Goal: Book appointment/travel/reservation

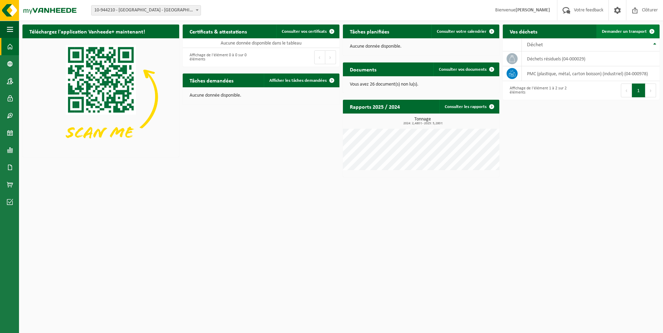
click at [323, 29] on span "Demander un transport" at bounding box center [624, 31] width 45 height 4
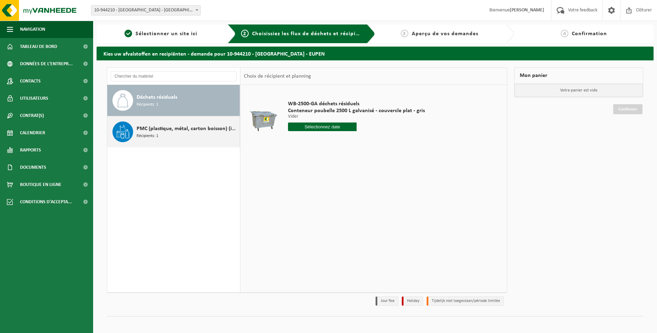
click at [167, 130] on span "PMC (plastique, métal, carton boisson) (industriel)" at bounding box center [187, 129] width 101 height 8
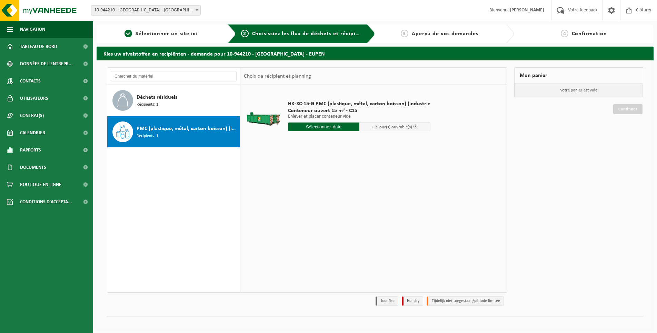
click at [334, 128] on input "text" at bounding box center [323, 127] width 71 height 9
click at [310, 208] on div "26" at bounding box center [307, 210] width 12 height 11
type input "à partir de [DATE]"
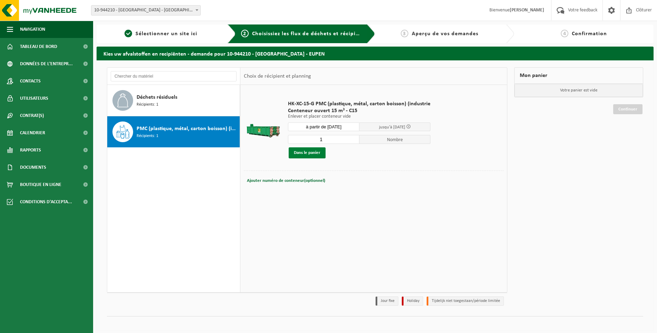
click at [319, 153] on button "Dans le panier" at bounding box center [307, 152] width 37 height 11
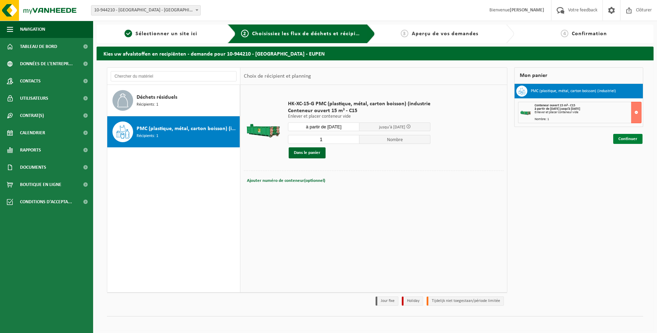
click at [623, 140] on link "Continuer" at bounding box center [628, 139] width 29 height 10
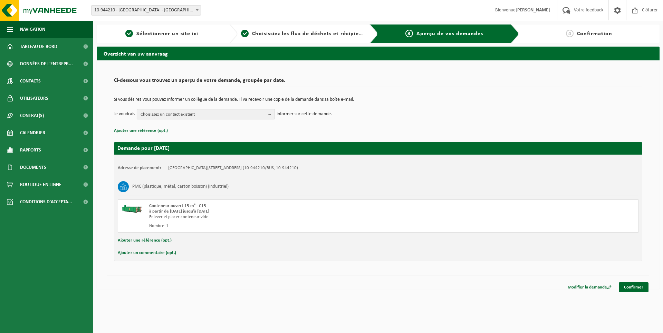
click at [163, 117] on span "Choisissez un contact existant" at bounding box center [202, 114] width 125 height 10
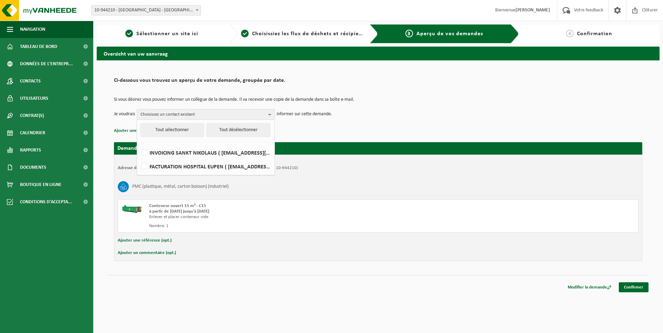
click at [480, 117] on td "Je voudrais Choisissez un contact existant Tout sélectionner Tout désélectionne…" at bounding box center [378, 114] width 528 height 10
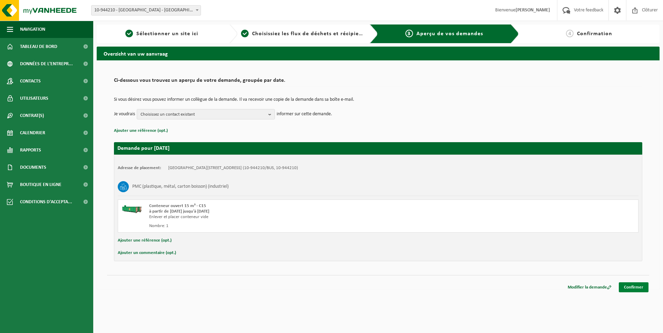
click at [629, 287] on link "Confirmer" at bounding box center [633, 287] width 30 height 10
